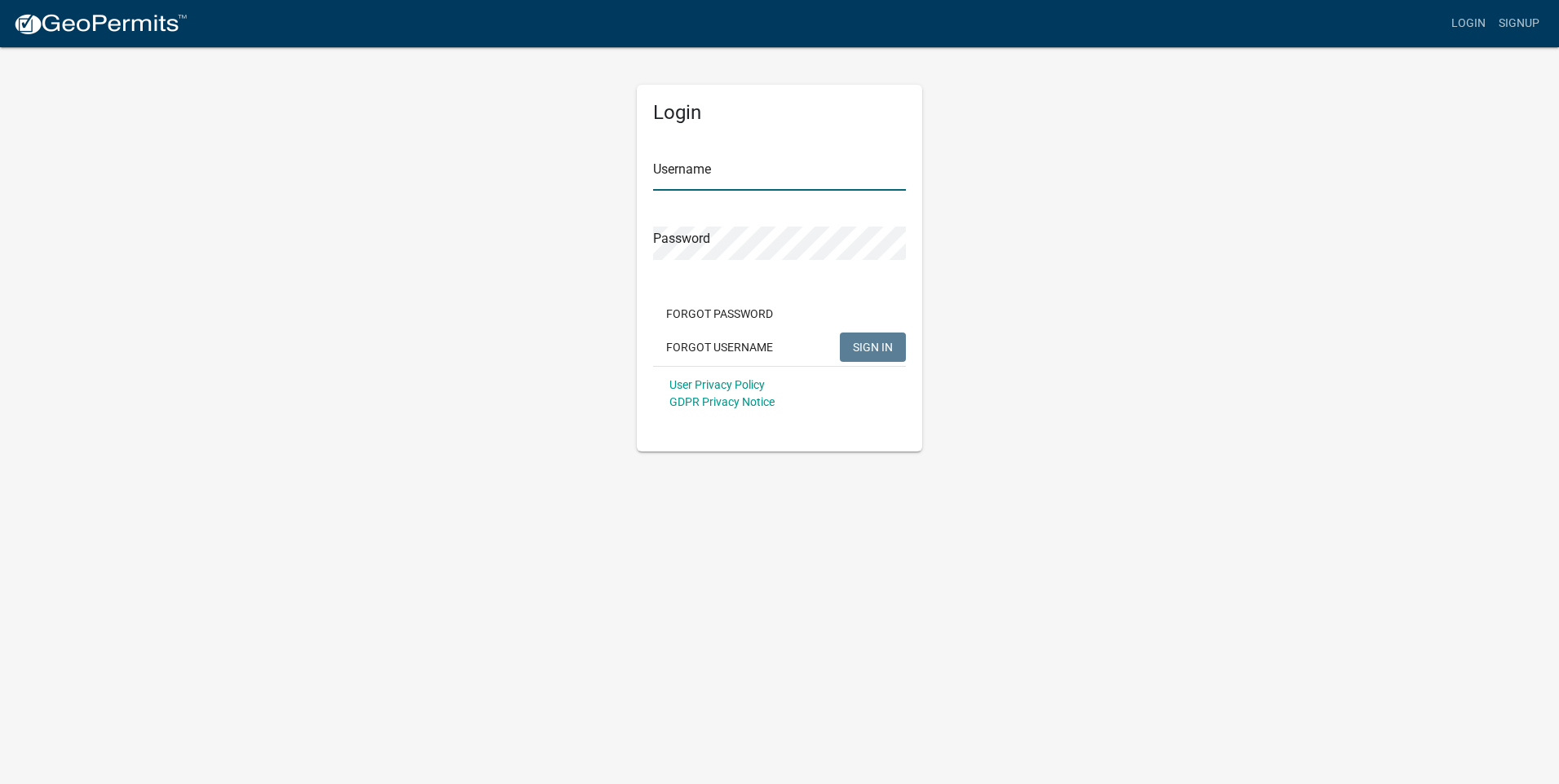
type input "Brick Stone & Concrete"
click at [886, 357] on button "SIGN IN" at bounding box center [873, 348] width 66 height 29
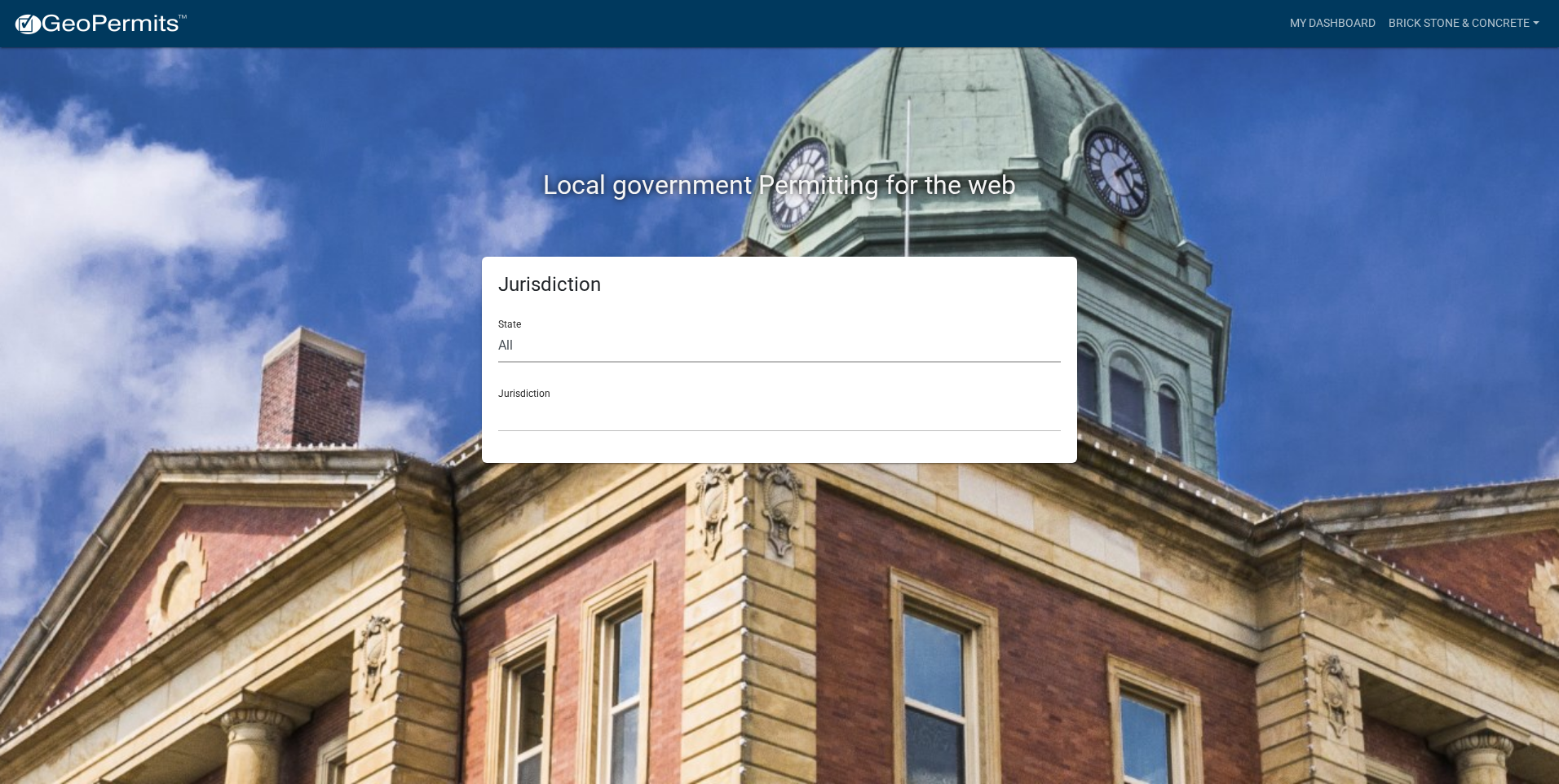
click at [563, 348] on select "All [US_STATE] [US_STATE] [US_STATE] [US_STATE] [US_STATE] [US_STATE] [US_STATE…" at bounding box center [780, 346] width 563 height 33
select select "[US_STATE]"
click at [498, 329] on select "All [US_STATE] [US_STATE] [US_STATE] [US_STATE] [US_STATE] [US_STATE] [US_STATE…" at bounding box center [780, 346] width 563 height 33
click at [506, 402] on select "City of [GEOGRAPHIC_DATA], [US_STATE] City of [GEOGRAPHIC_DATA], [US_STATE] Cit…" at bounding box center [780, 415] width 563 height 33
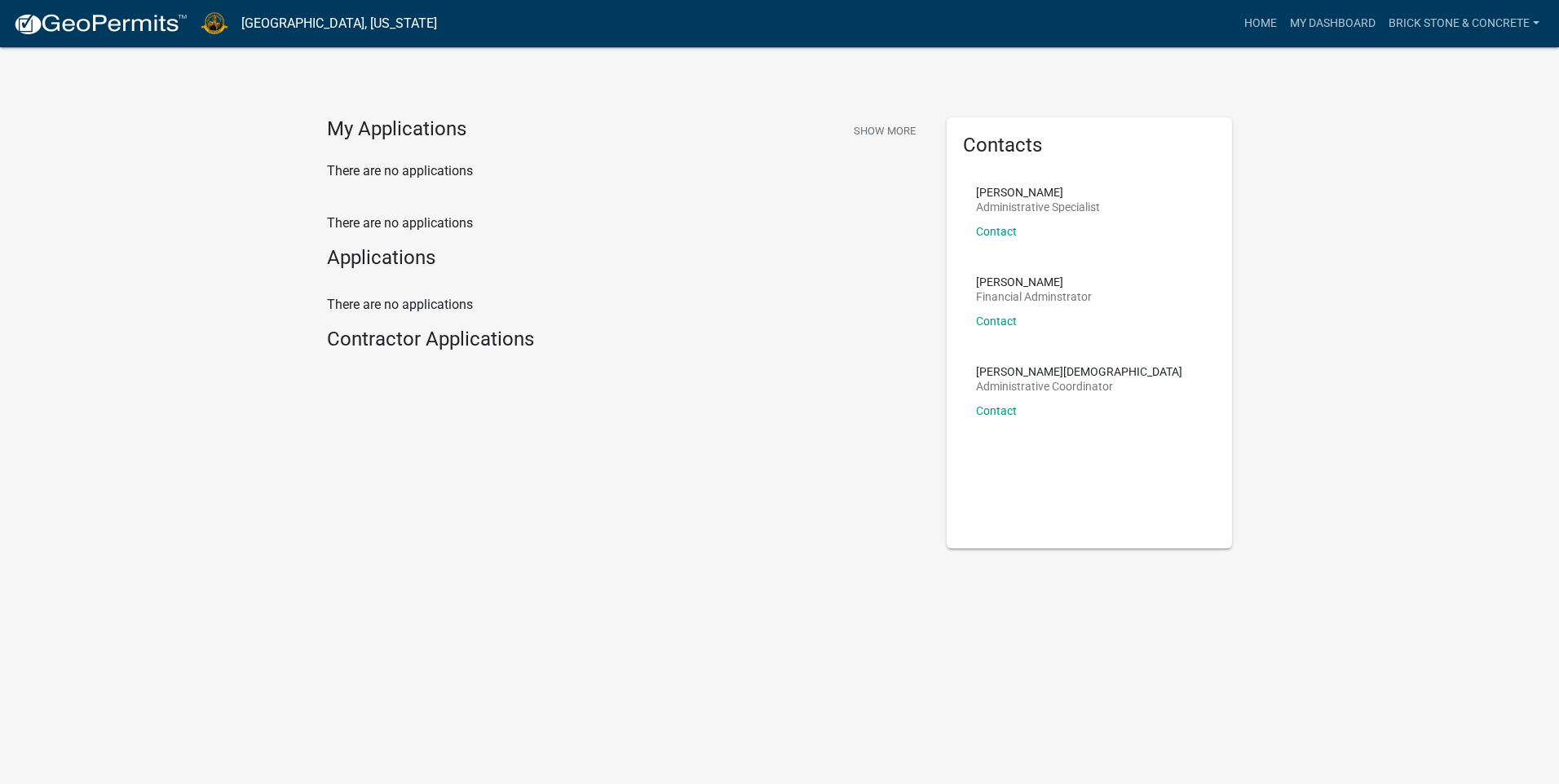
click at [391, 127] on h4 "My Applications" at bounding box center [397, 129] width 139 height 25
click at [1432, 21] on link "Brick Stone & Concrete" at bounding box center [1464, 24] width 164 height 31
click at [1453, 103] on link "Contractor Profile" at bounding box center [1476, 105] width 139 height 39
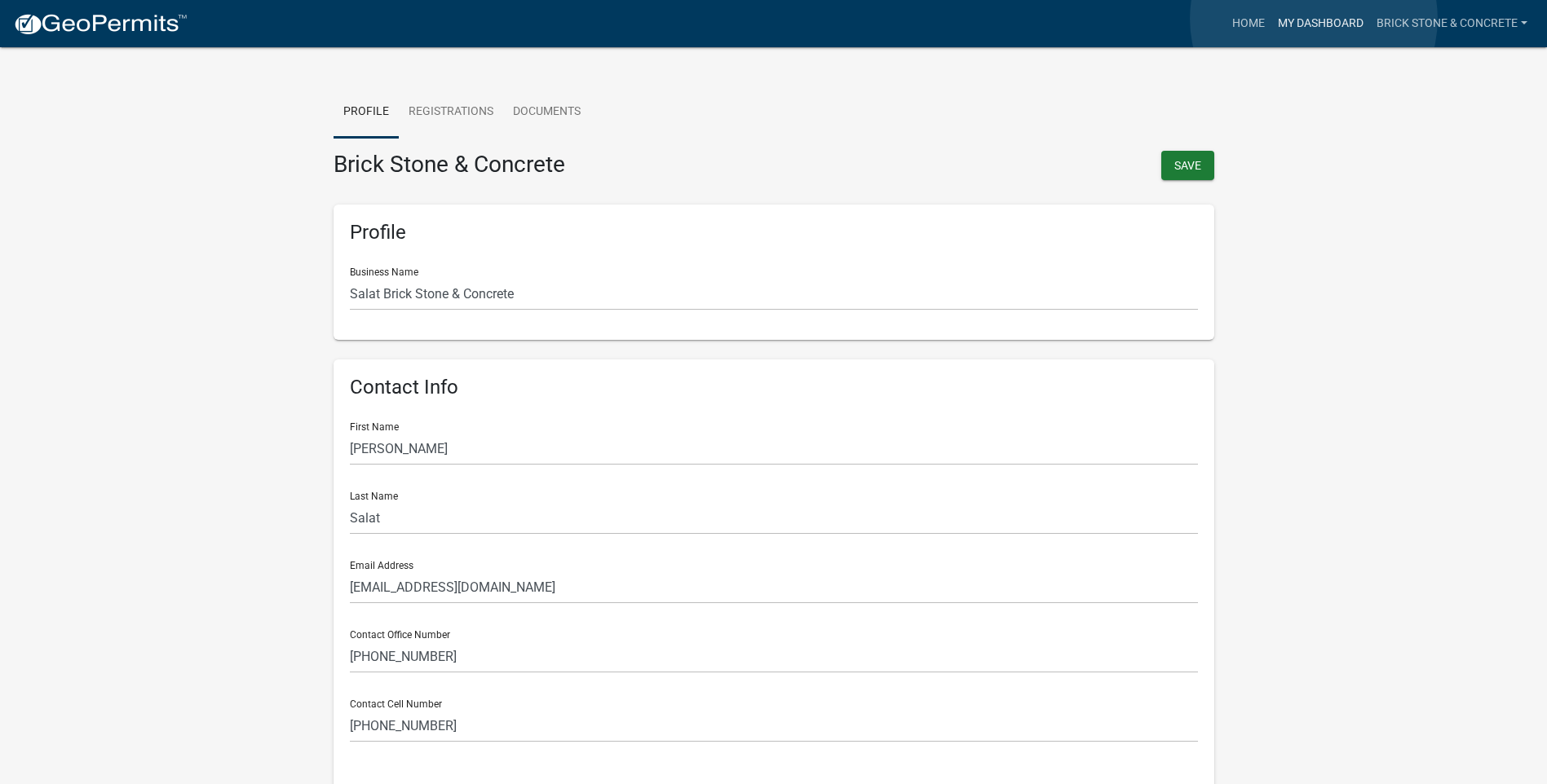
click at [1314, 18] on link "My Dashboard" at bounding box center [1320, 24] width 99 height 31
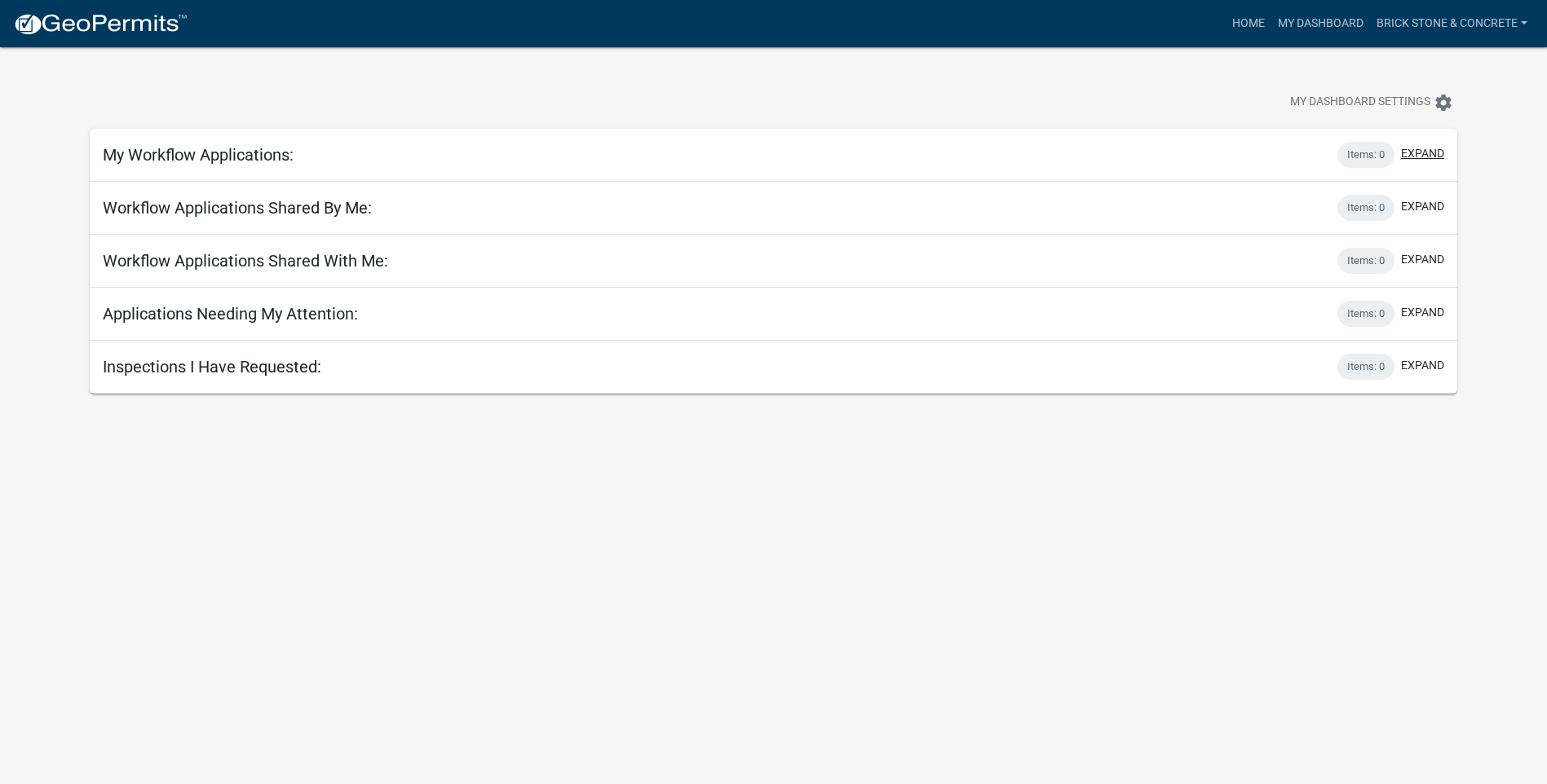
click at [1430, 157] on button "expand" at bounding box center [1422, 153] width 43 height 17
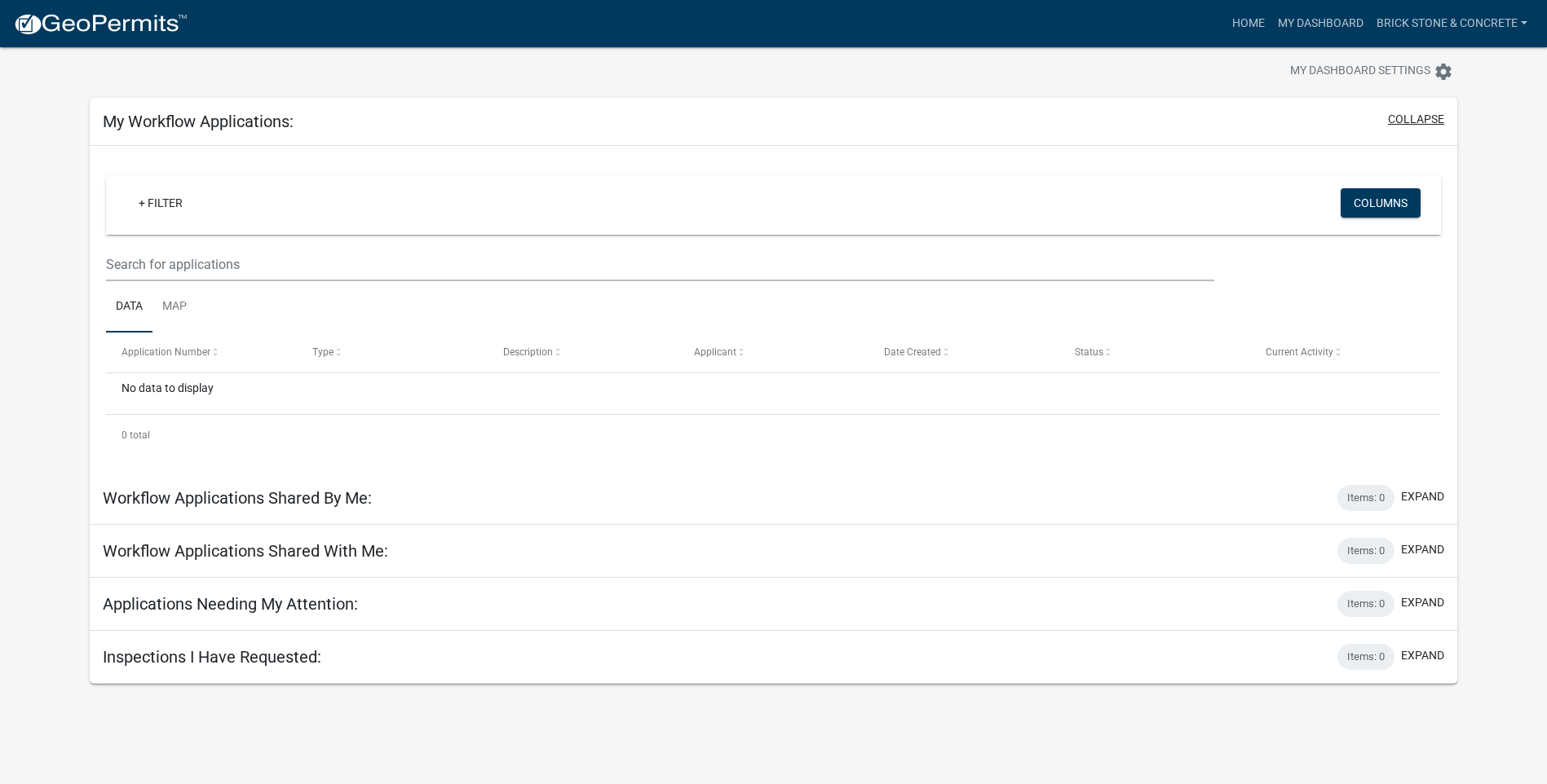
scroll to position [48, 0]
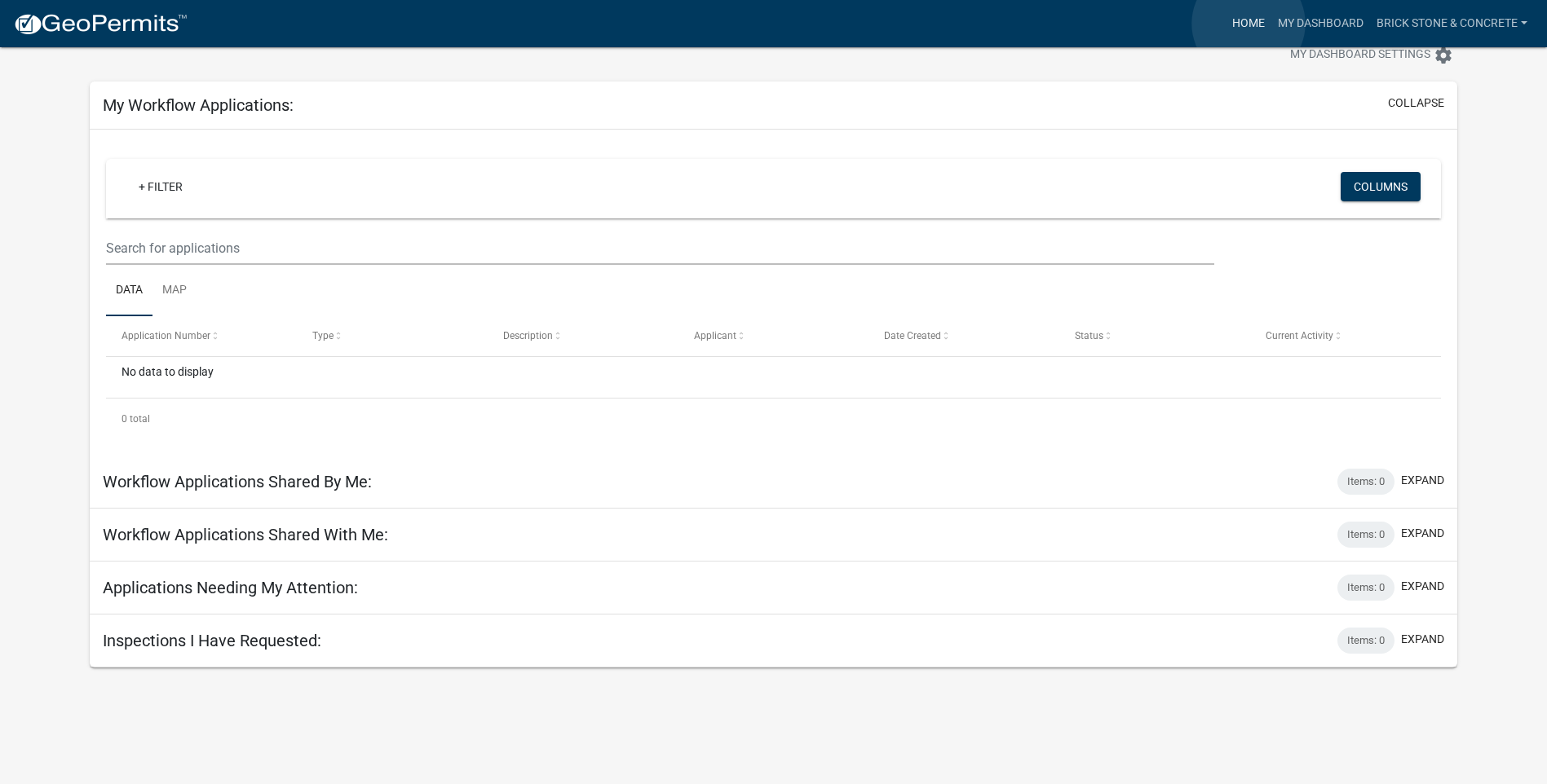
click at [1248, 24] on link "Home" at bounding box center [1249, 24] width 46 height 31
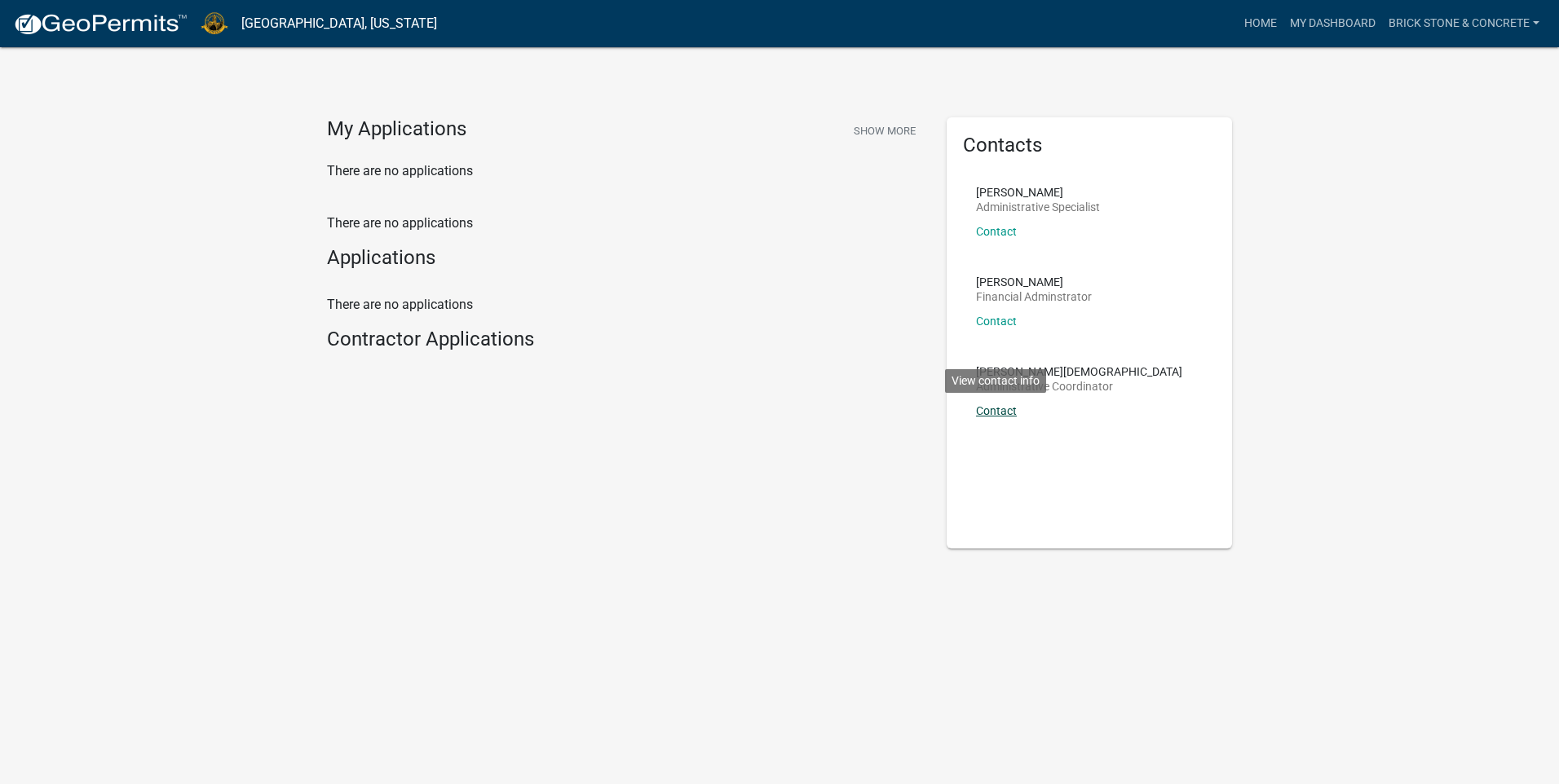
click at [1004, 411] on link "Contact" at bounding box center [996, 411] width 40 height 13
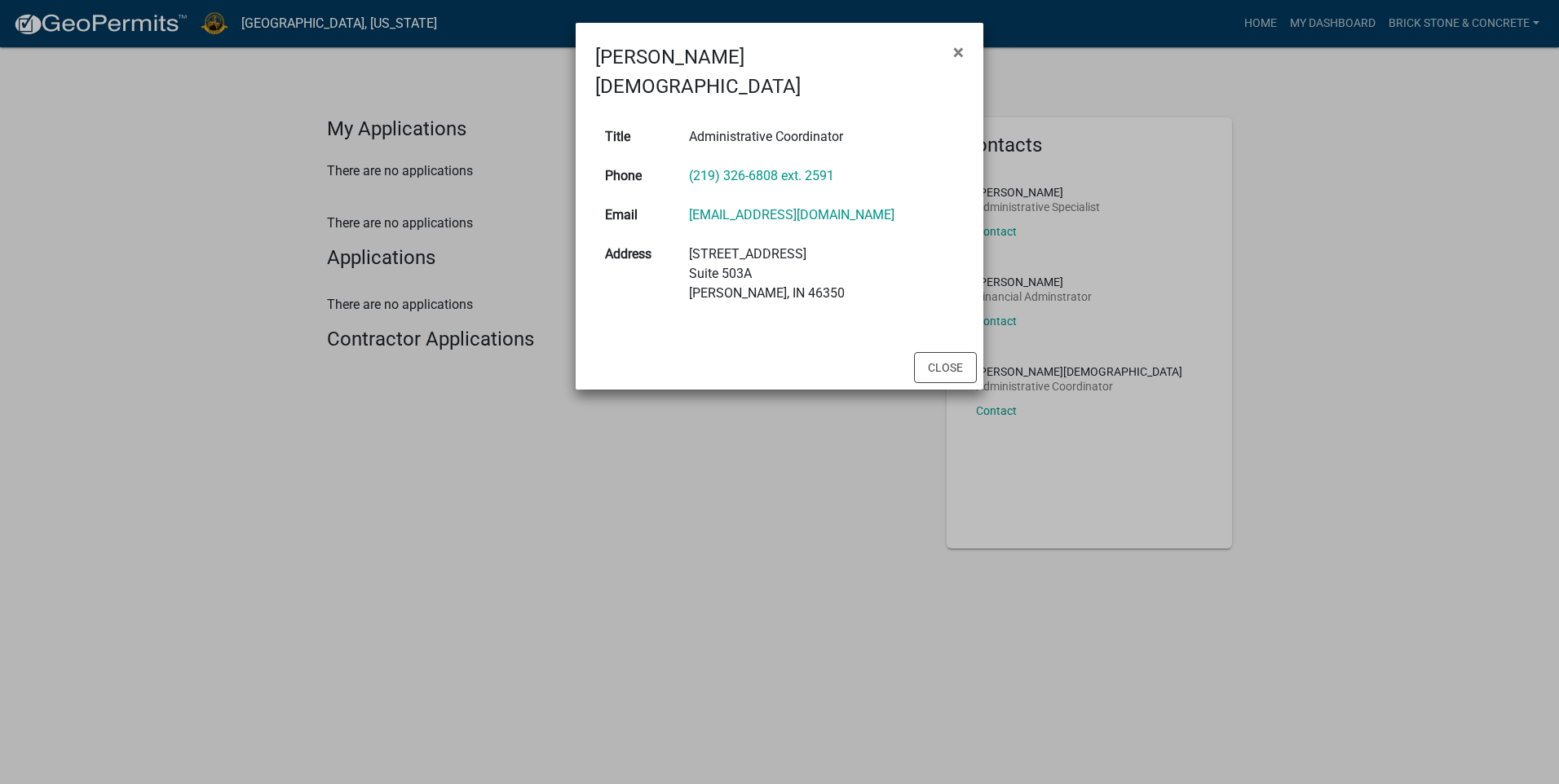
click at [840, 509] on ngb-modal-window "[PERSON_NAME] × Title Administrative Coordinator Phone (219) 326-6808 ext. 2591…" at bounding box center [780, 392] width 1559 height 784
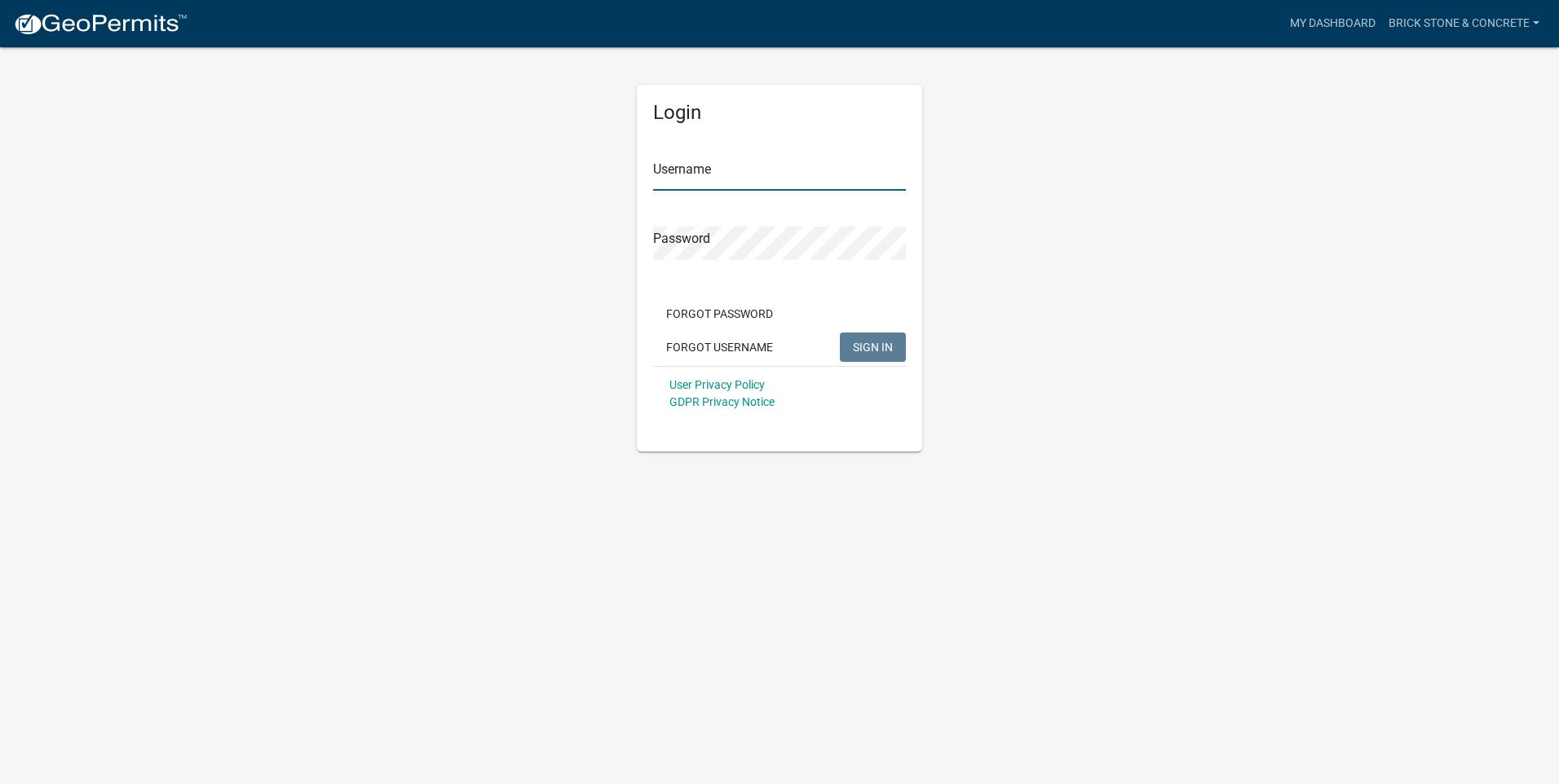
type input "Brick Stone & Concrete"
